Goal: Task Accomplishment & Management: Use online tool/utility

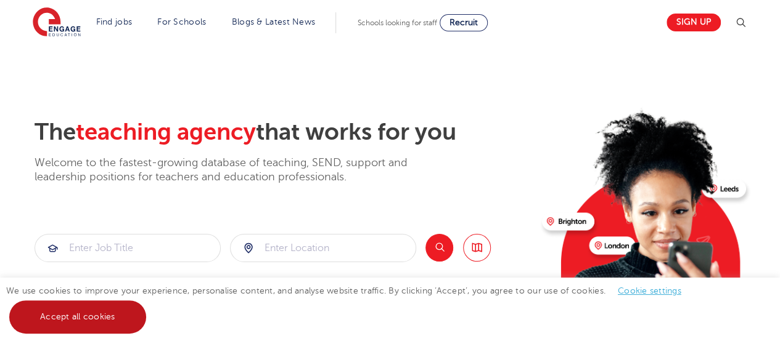
click at [117, 315] on link "Accept all cookies" at bounding box center [77, 317] width 137 height 33
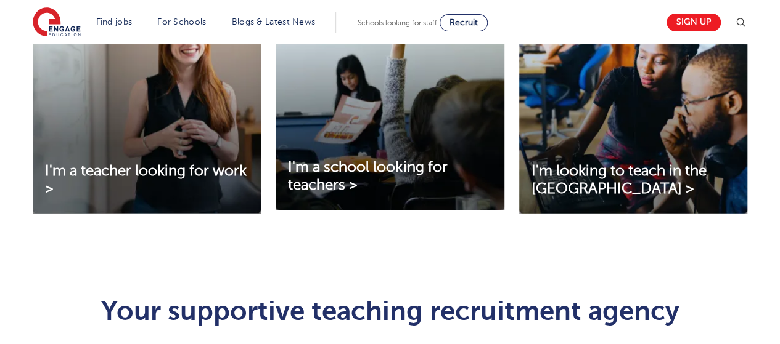
scroll to position [479, 0]
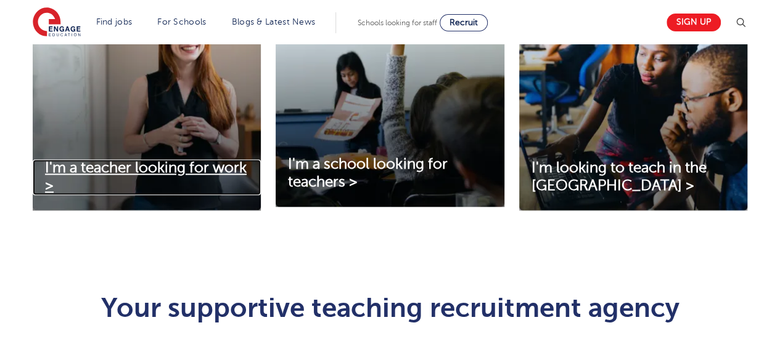
click at [122, 167] on span "I'm a teacher looking for work >" at bounding box center [146, 177] width 202 height 35
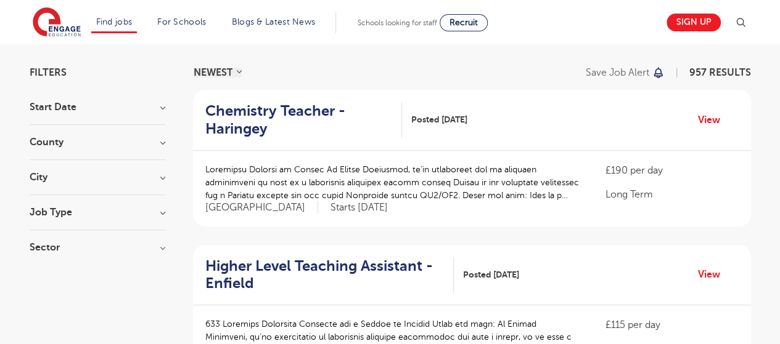
scroll to position [88, 0]
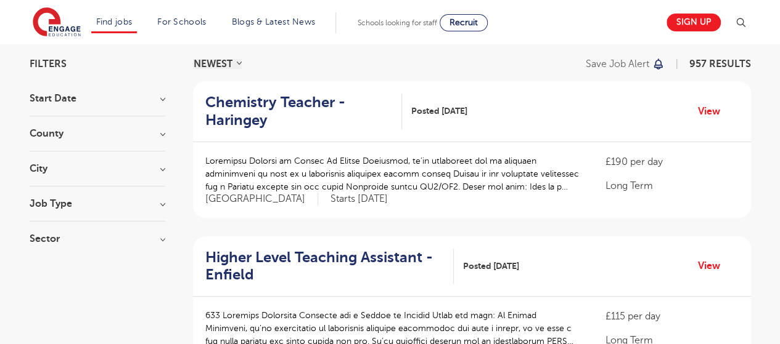
click at [73, 160] on section "Start Date September 85 [DATE] [DATE] Show more County [GEOGRAPHIC_DATA] 706 [G…" at bounding box center [98, 175] width 136 height 163
click at [92, 167] on h3 "City" at bounding box center [98, 169] width 136 height 10
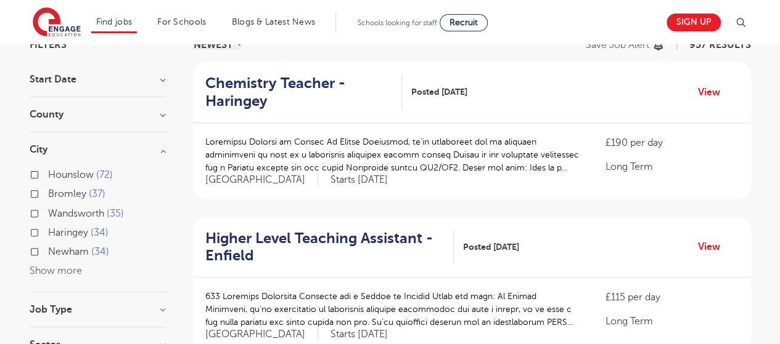
scroll to position [107, 0]
click at [47, 190] on div "Bromley 37" at bounding box center [98, 194] width 136 height 19
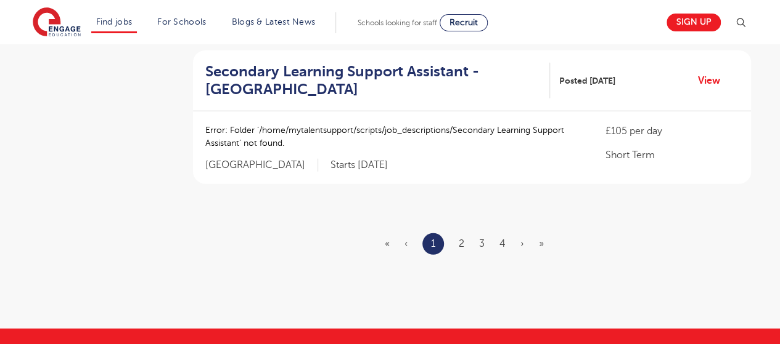
scroll to position [1496, 0]
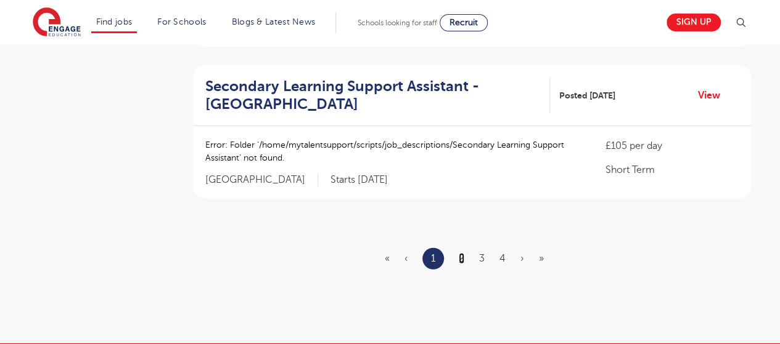
click at [462, 254] on link "2" at bounding box center [461, 258] width 6 height 11
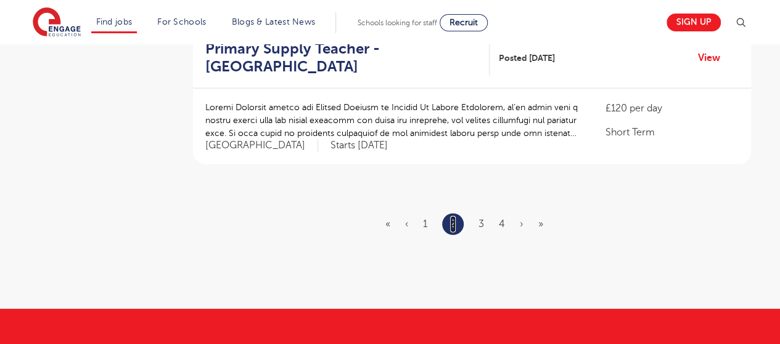
scroll to position [1534, 0]
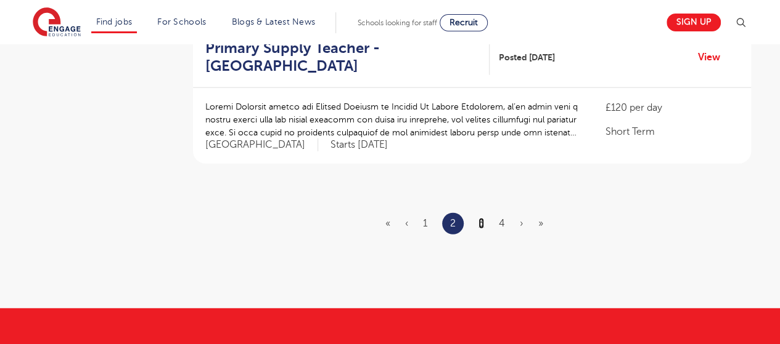
click at [484, 222] on link "3" at bounding box center [481, 223] width 6 height 11
